Goal: Task Accomplishment & Management: Use online tool/utility

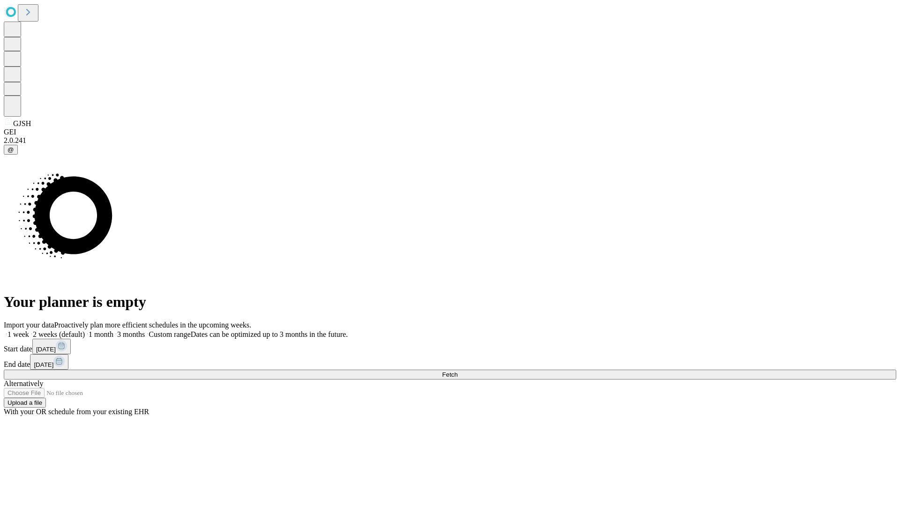
click at [458, 371] on span "Fetch" at bounding box center [449, 374] width 15 height 7
